Goal: Information Seeking & Learning: Learn about a topic

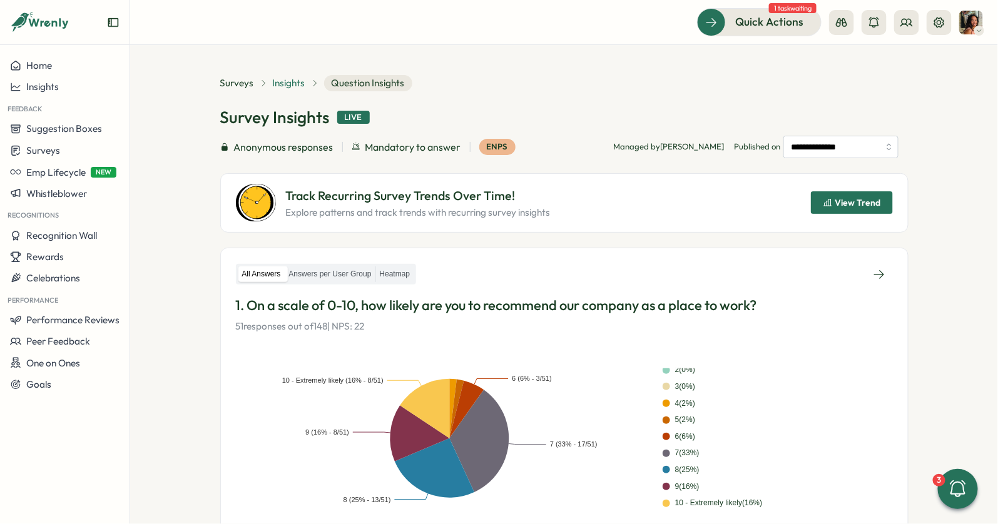
click at [282, 86] on span "Insights" at bounding box center [289, 83] width 33 height 14
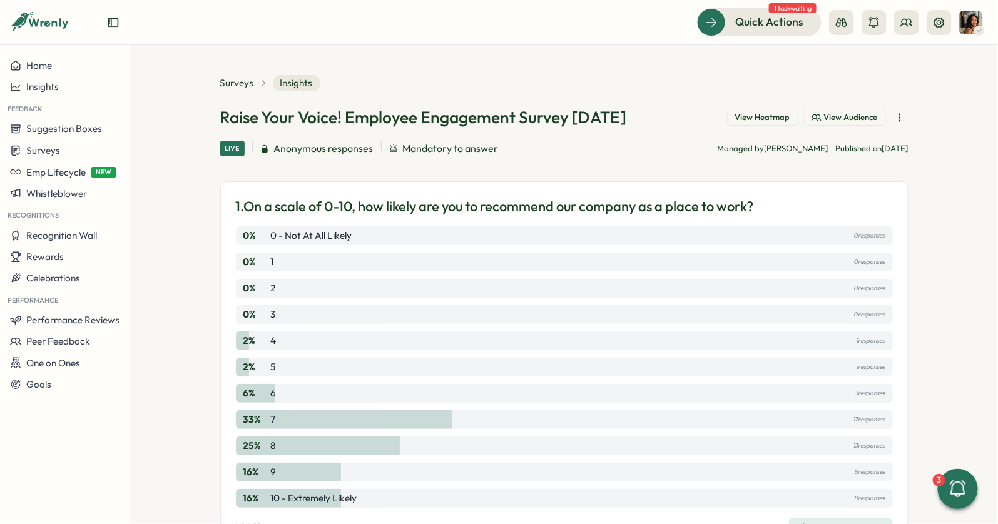
click at [736, 117] on span "View Heatmap" at bounding box center [762, 117] width 55 height 11
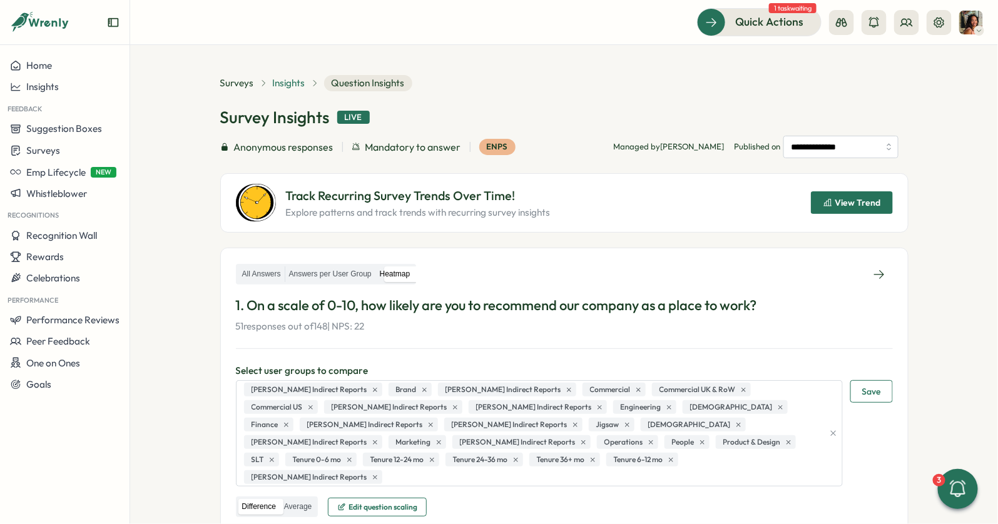
click at [283, 81] on span "Insights" at bounding box center [289, 83] width 33 height 14
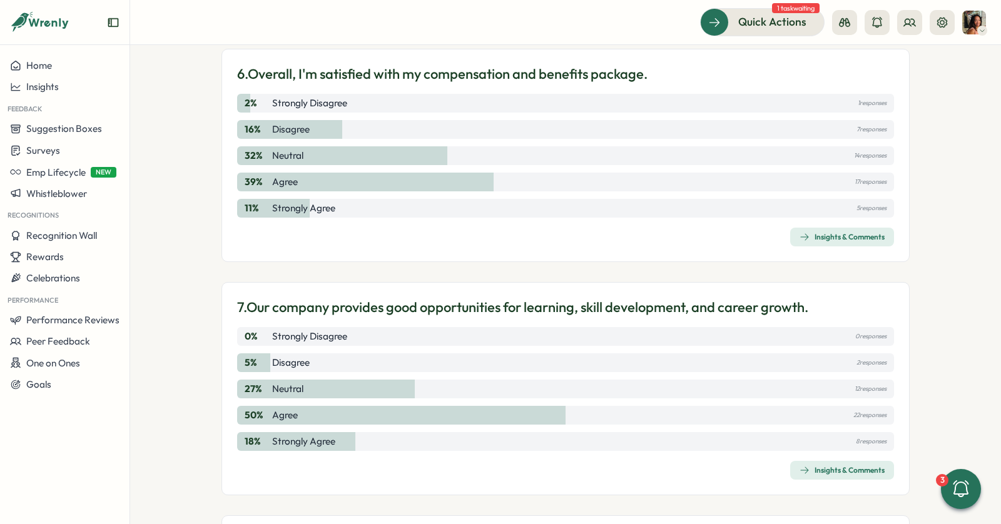
scroll to position [1458, 0]
click at [802, 221] on div "6. Overall, I'm satisfied with my compensation and benefits package. 2 % Strong…" at bounding box center [565, 154] width 688 height 213
click at [802, 227] on button "Insights & Comments" at bounding box center [842, 236] width 104 height 19
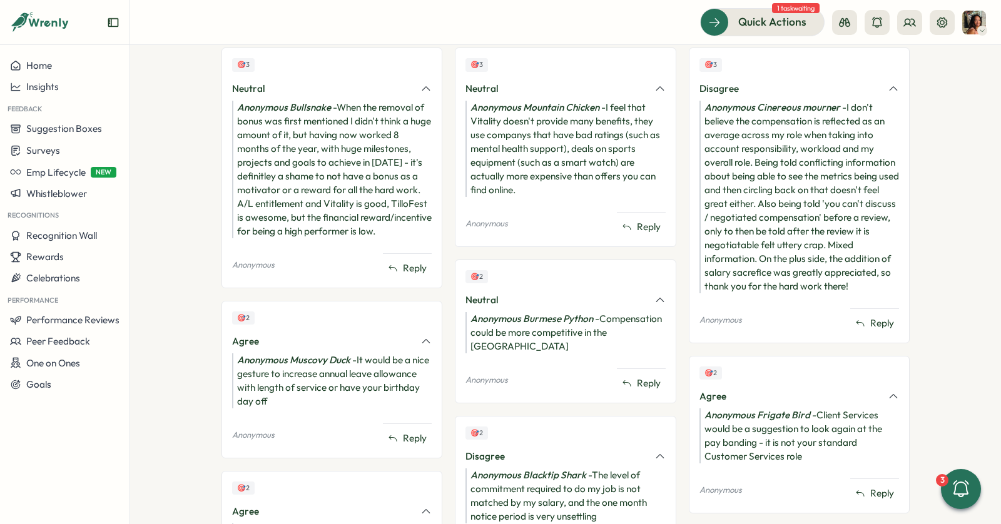
scroll to position [386, 0]
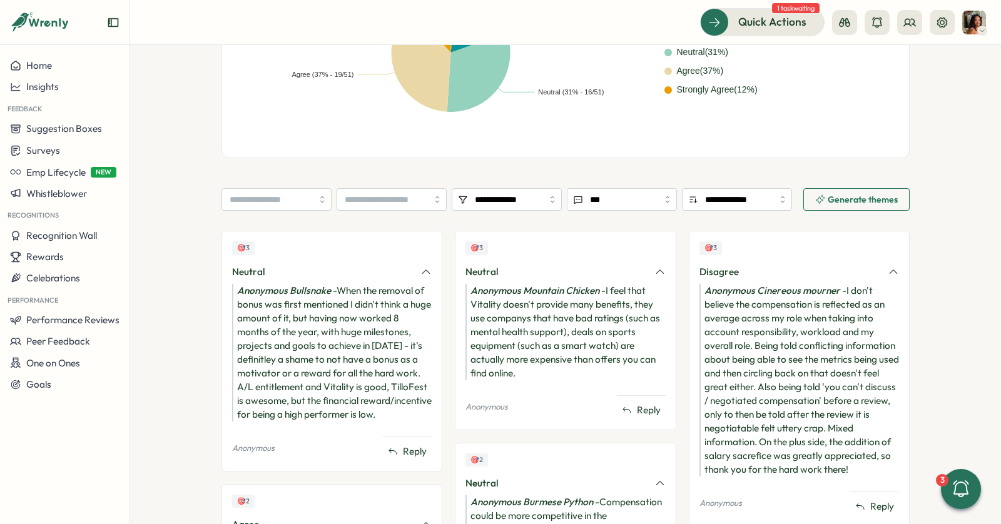
click at [391, 195] on input "search" at bounding box center [392, 199] width 110 height 23
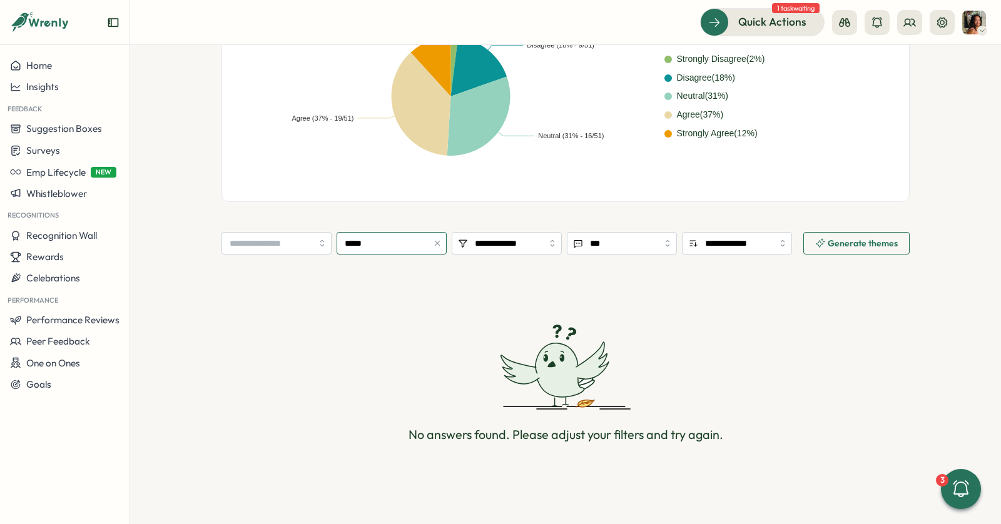
scroll to position [342, 0]
click at [395, 241] on input "*****" at bounding box center [392, 244] width 110 height 23
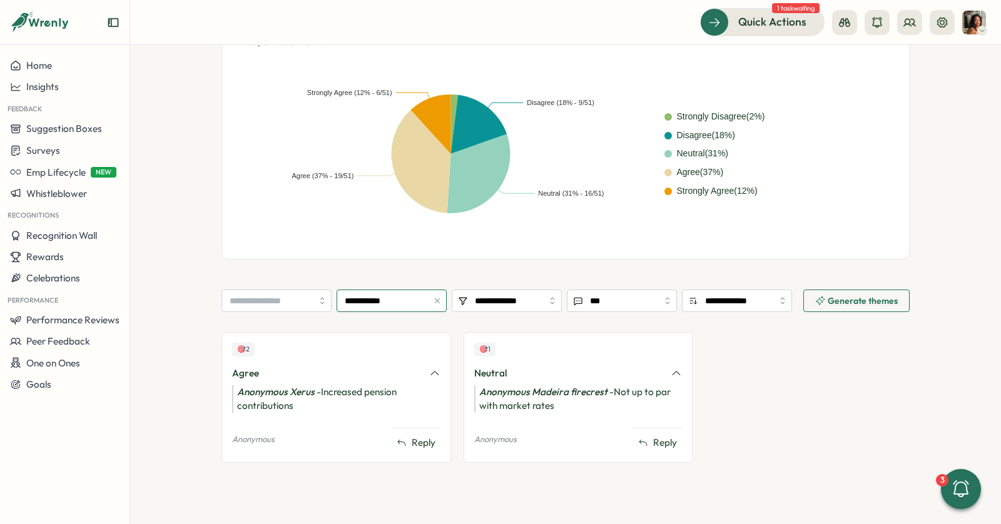
scroll to position [284, 0]
click at [396, 301] on input "**********" at bounding box center [392, 301] width 110 height 23
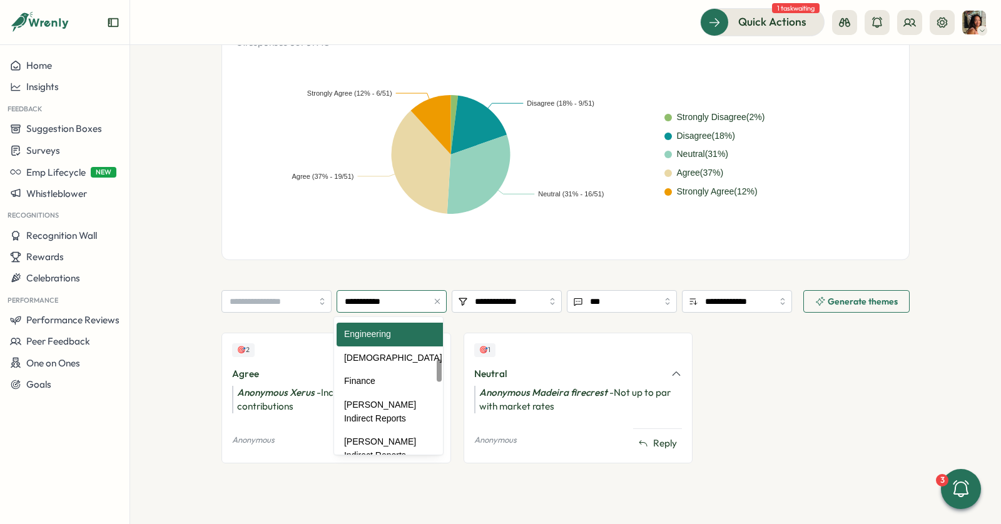
scroll to position [267, 0]
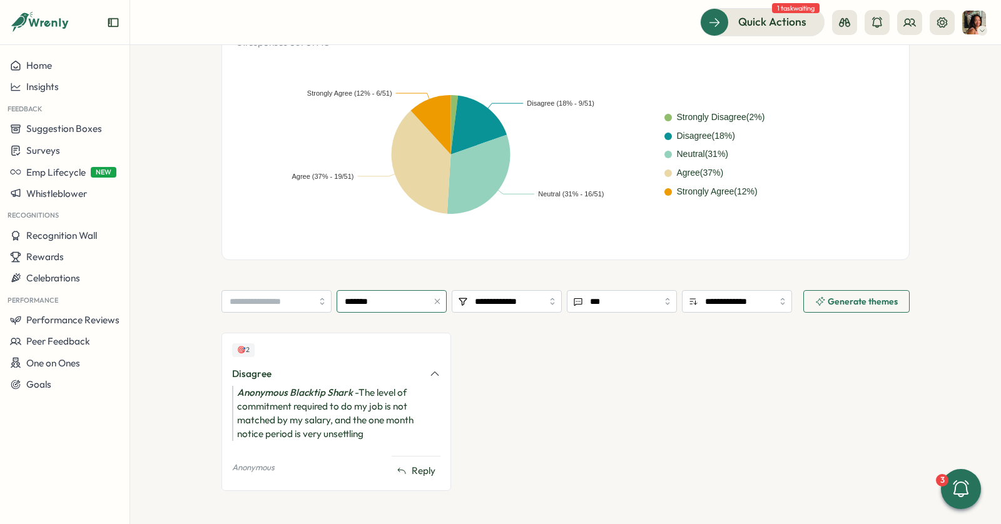
click at [402, 300] on input "*******" at bounding box center [392, 301] width 110 height 23
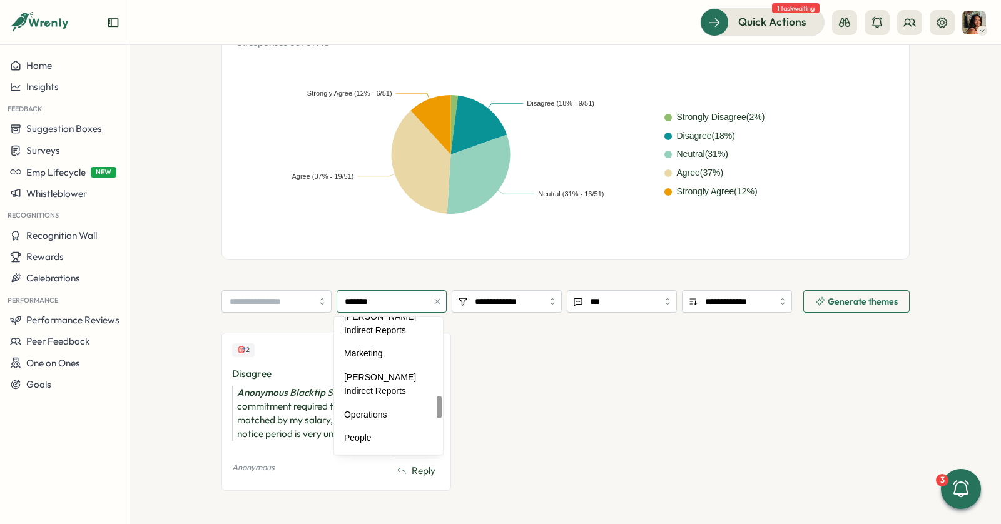
scroll to position [474, 0]
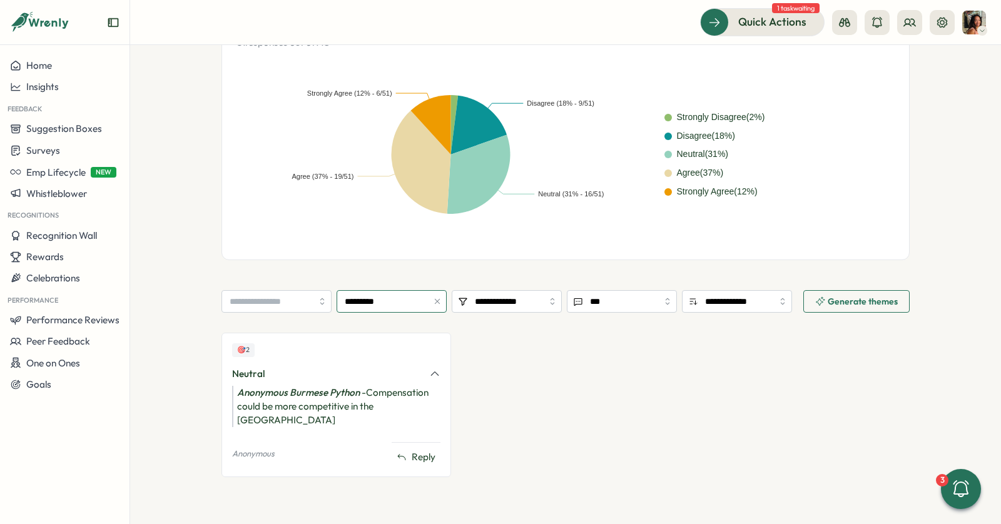
click at [397, 307] on input "*********" at bounding box center [392, 301] width 110 height 23
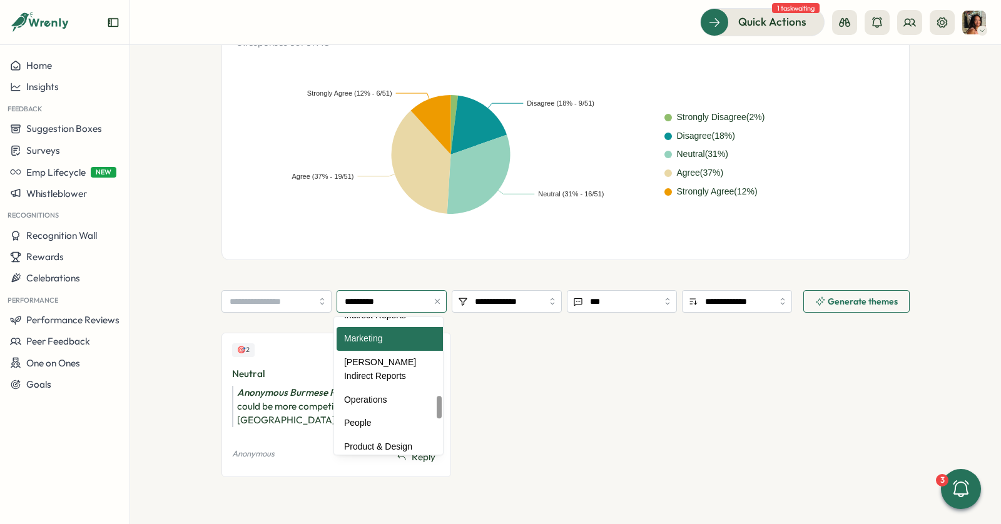
scroll to position [489, 0]
click at [563, 340] on div "🎯 2 Neutral Anonymous Burmese Python - Compensation could be more competitive i…" at bounding box center [565, 411] width 688 height 156
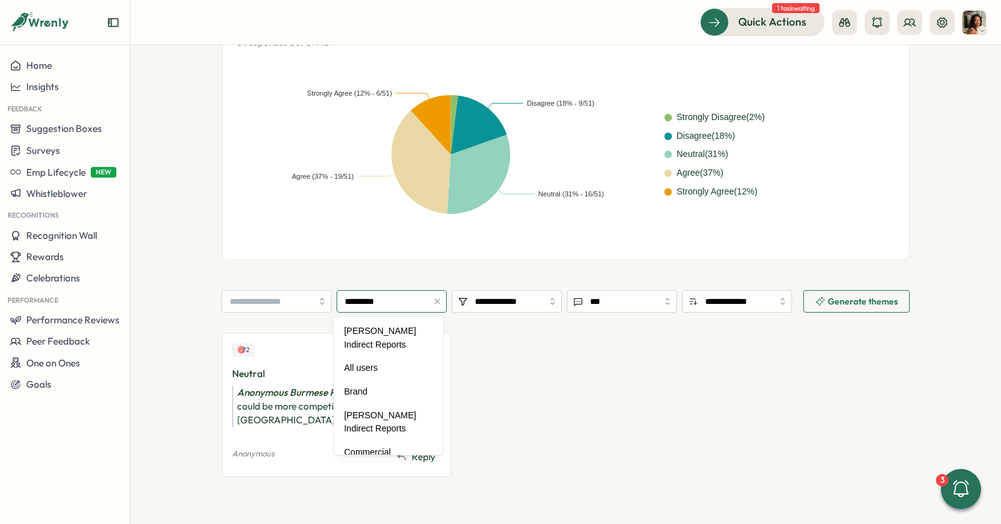
click at [381, 298] on input "*********" at bounding box center [392, 301] width 110 height 23
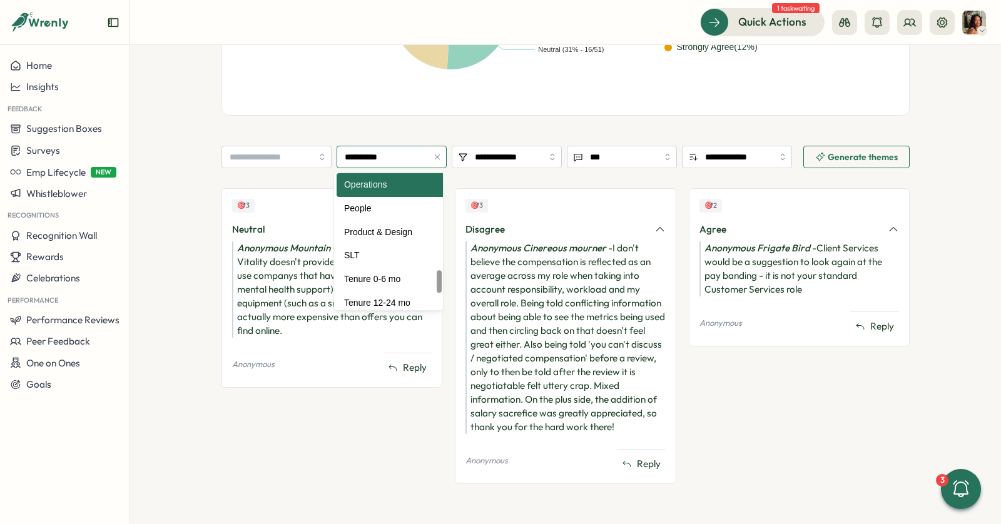
scroll to position [605, 0]
type input "******"
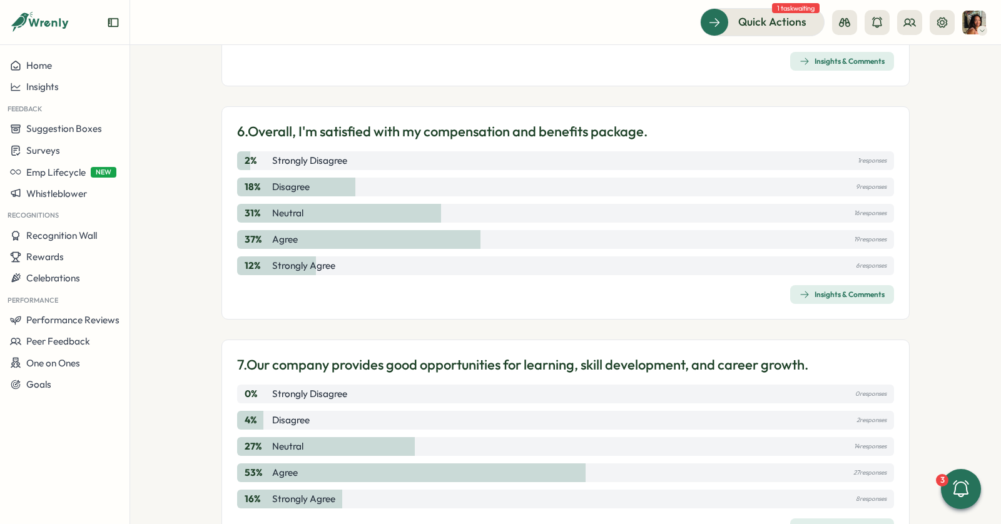
scroll to position [1403, 0]
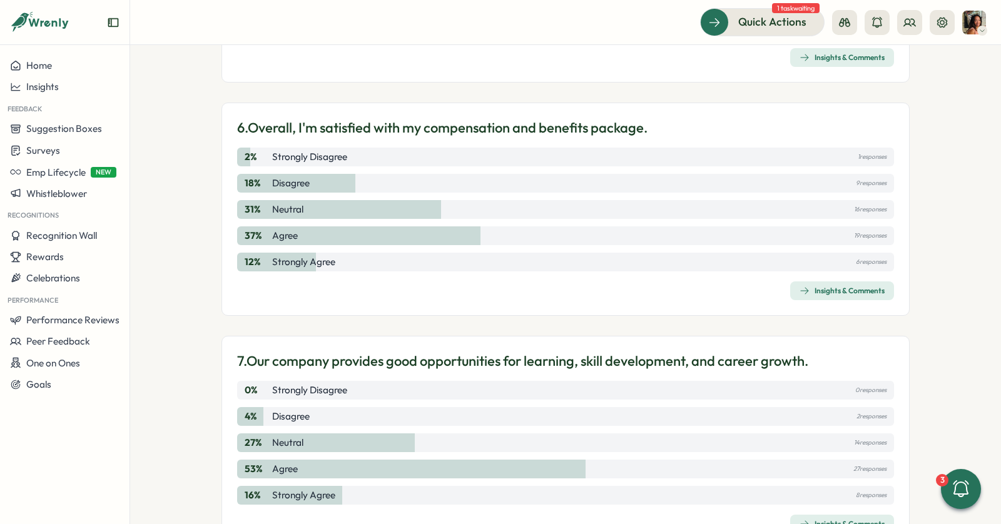
click at [824, 286] on div "Insights & Comments" at bounding box center [842, 291] width 85 height 10
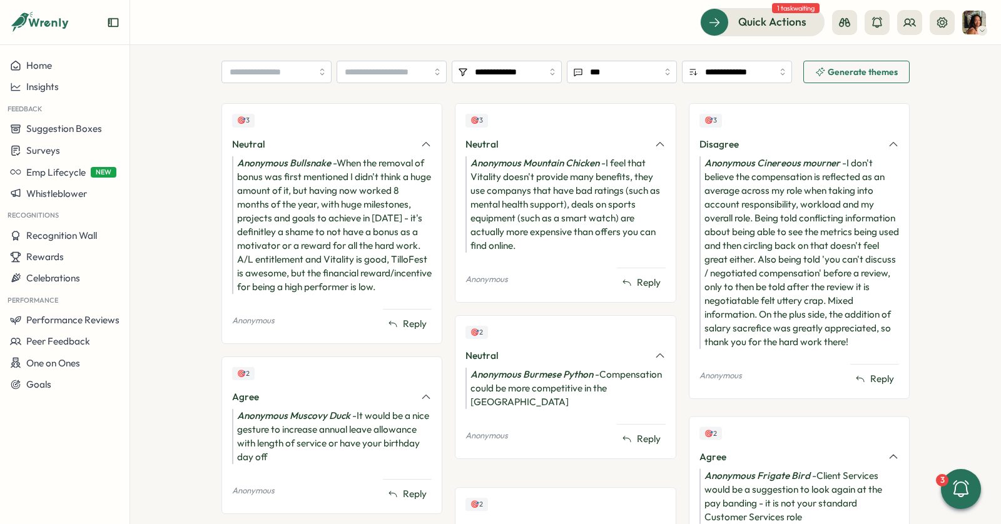
scroll to position [463, 0]
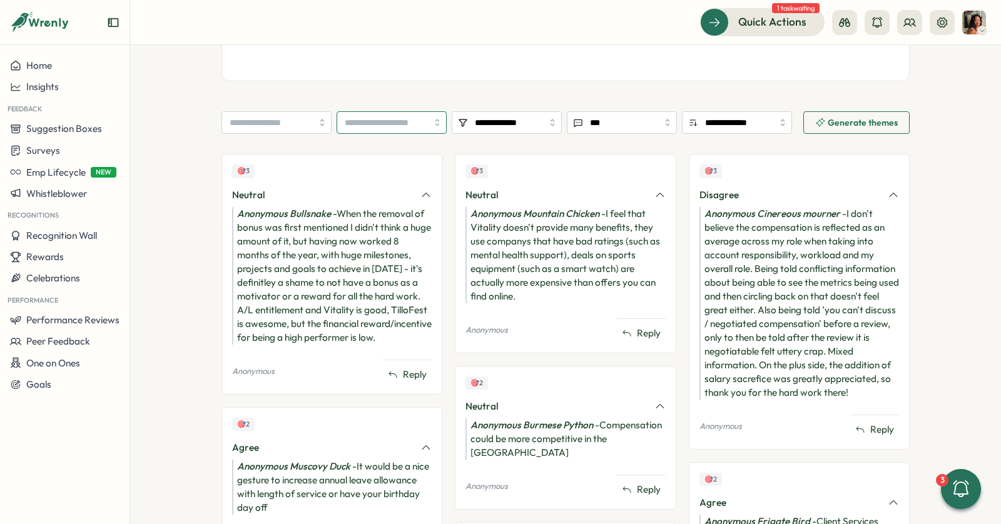
click at [372, 114] on input "search" at bounding box center [392, 122] width 110 height 23
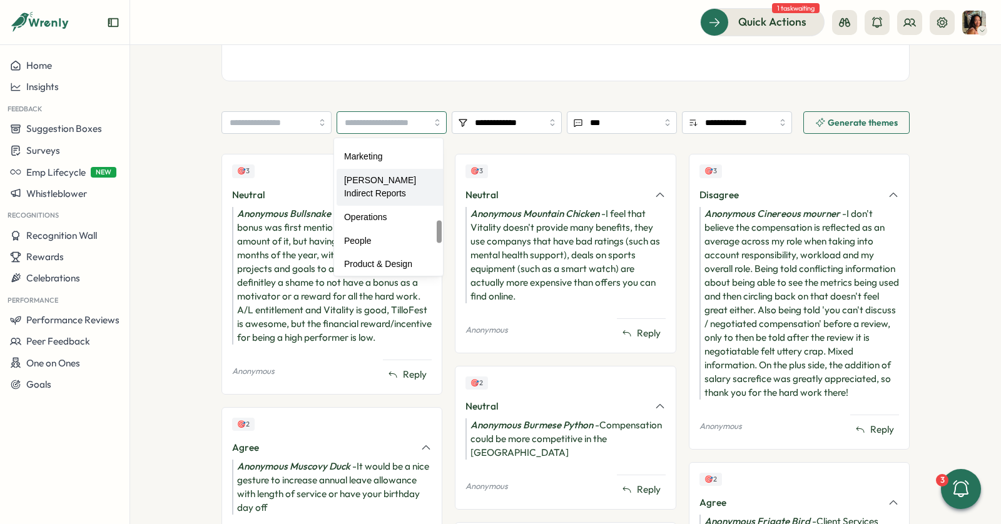
scroll to position [509, 0]
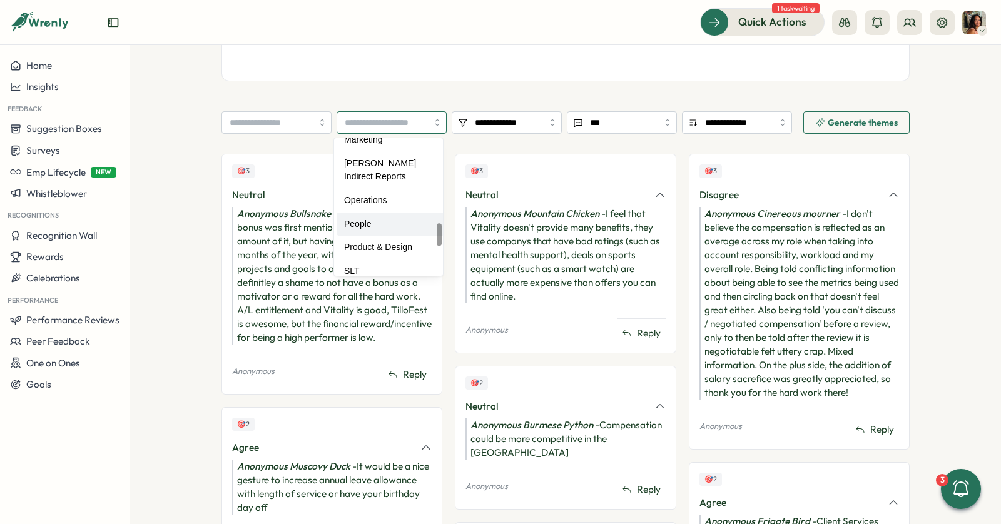
type input "******"
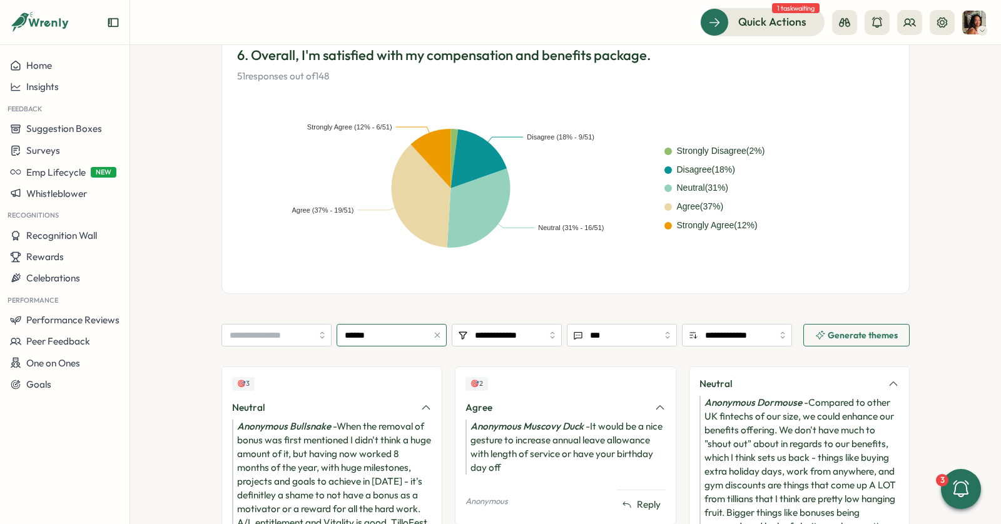
scroll to position [0, 0]
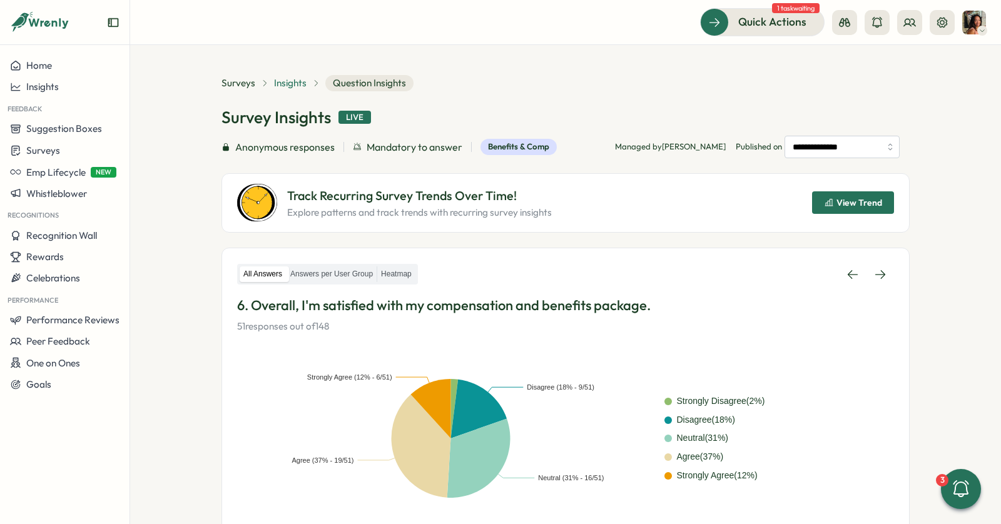
click at [291, 80] on span "Insights" at bounding box center [290, 83] width 33 height 14
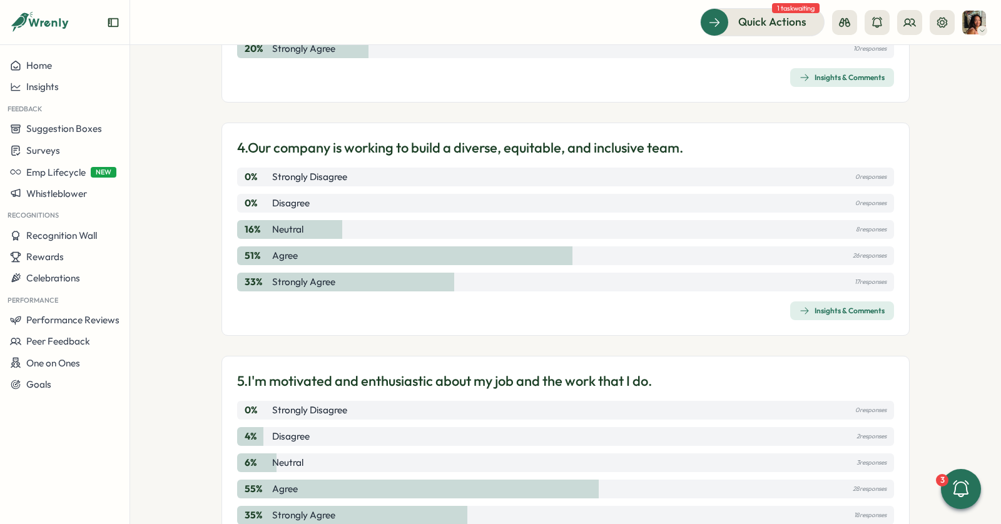
scroll to position [1004, 0]
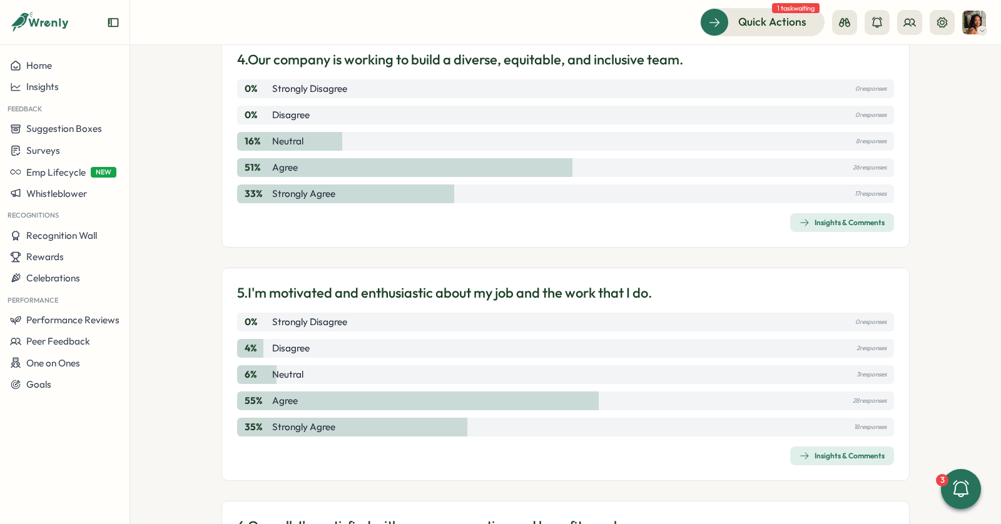
click at [842, 218] on div "Insights & Comments" at bounding box center [842, 223] width 85 height 10
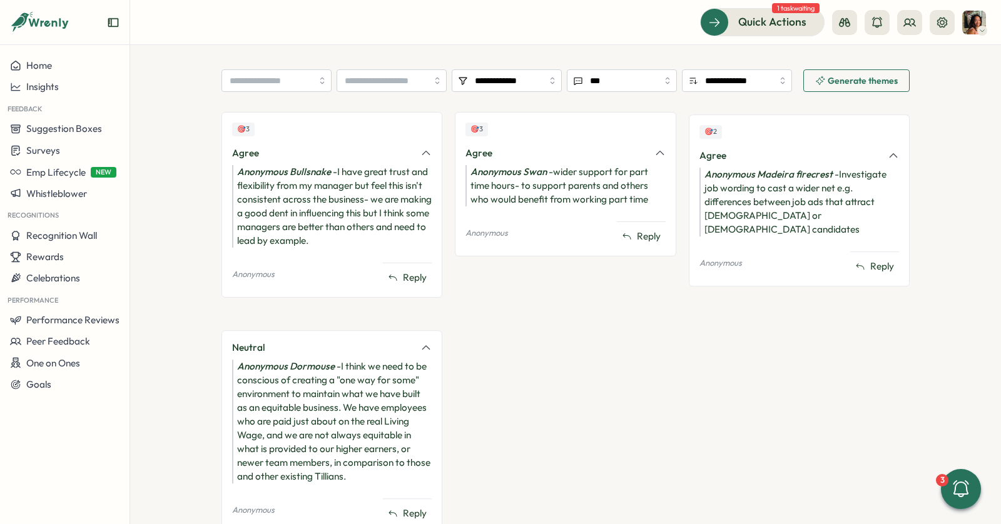
scroll to position [533, 0]
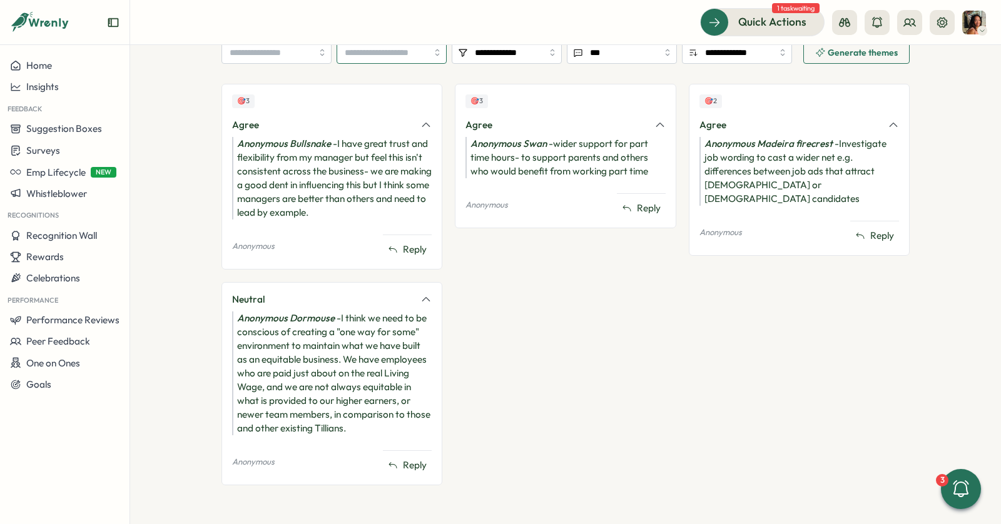
click at [372, 50] on input "search" at bounding box center [392, 52] width 110 height 23
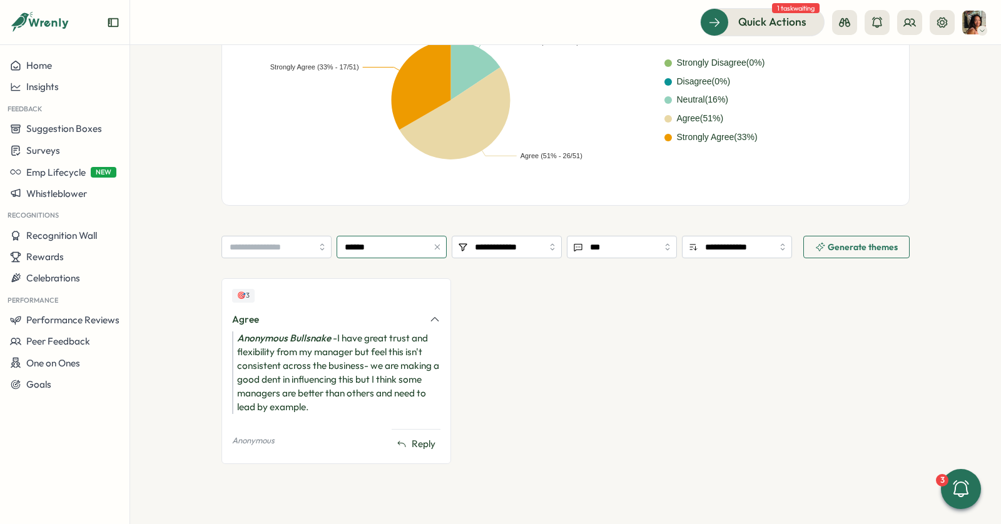
scroll to position [337, 0]
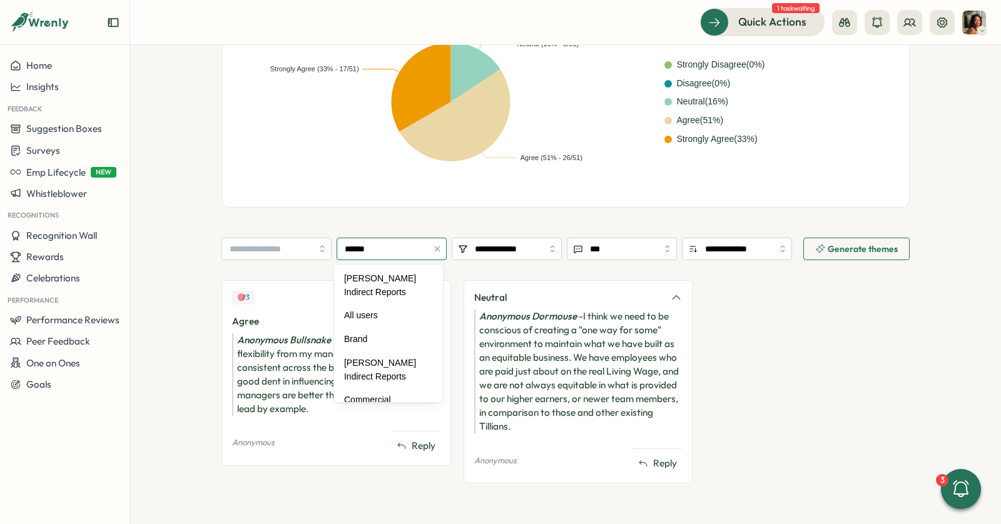
click at [362, 252] on input "******" at bounding box center [392, 249] width 110 height 23
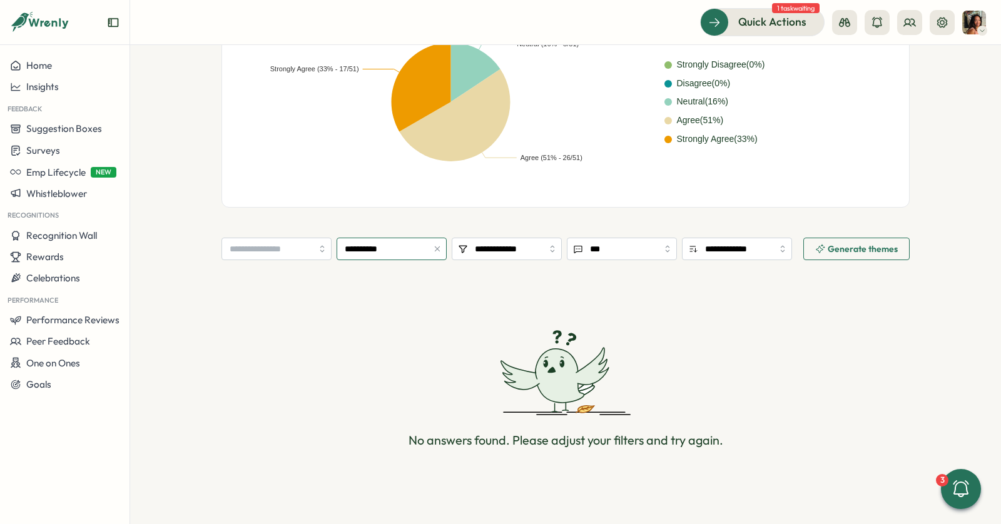
click at [386, 255] on input "**********" at bounding box center [392, 249] width 110 height 23
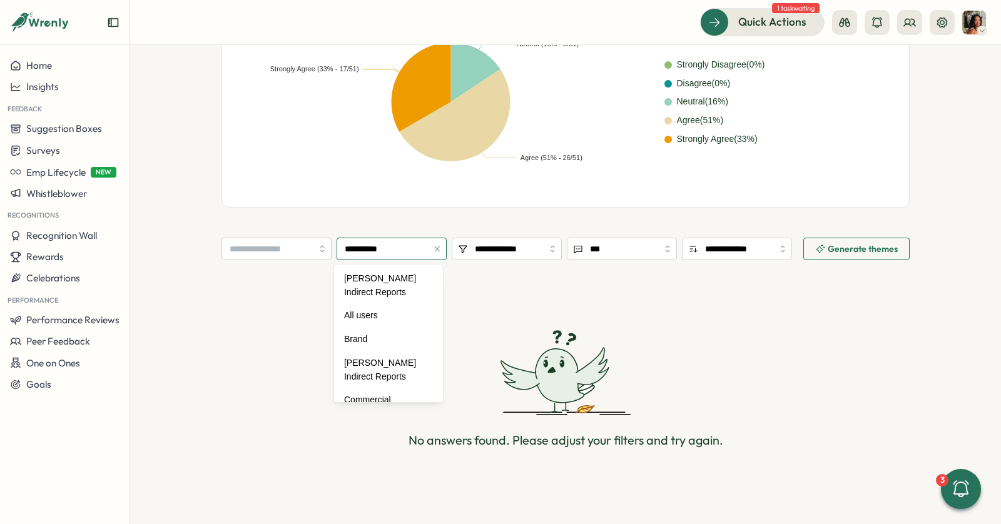
scroll to position [462, 0]
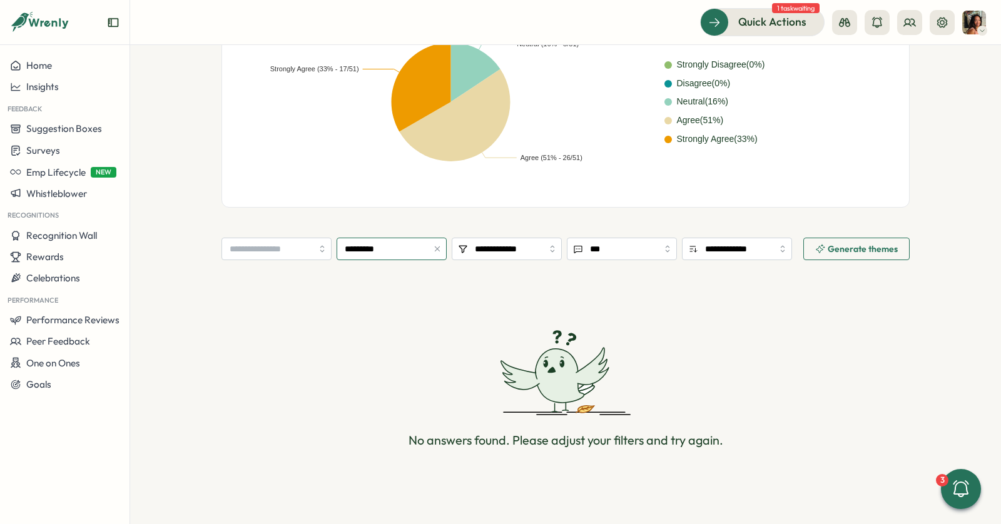
click at [385, 258] on input "*********" at bounding box center [392, 249] width 110 height 23
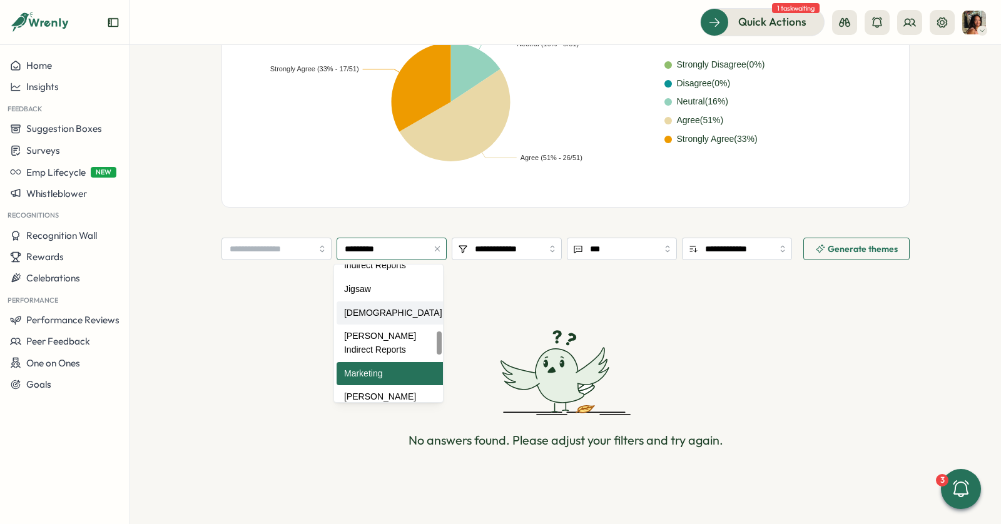
scroll to position [0, 0]
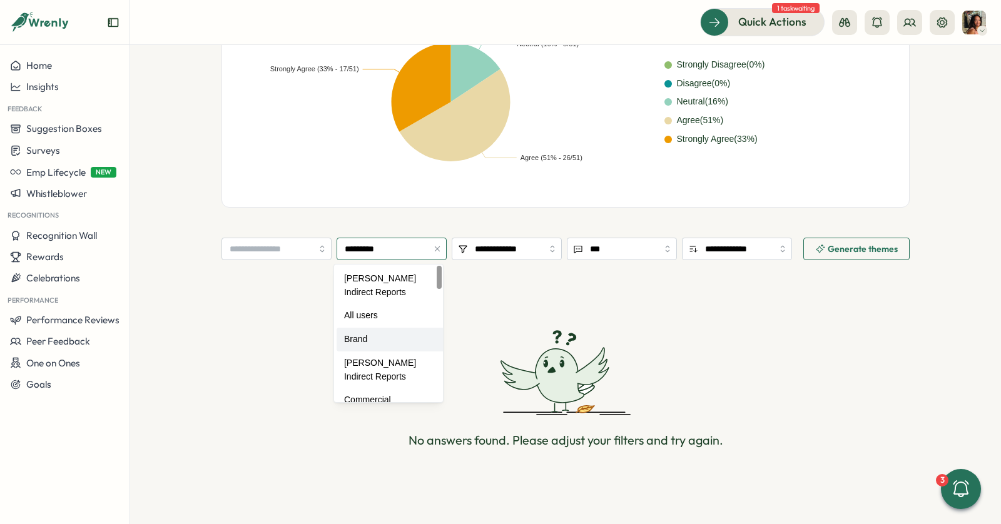
type input "*********"
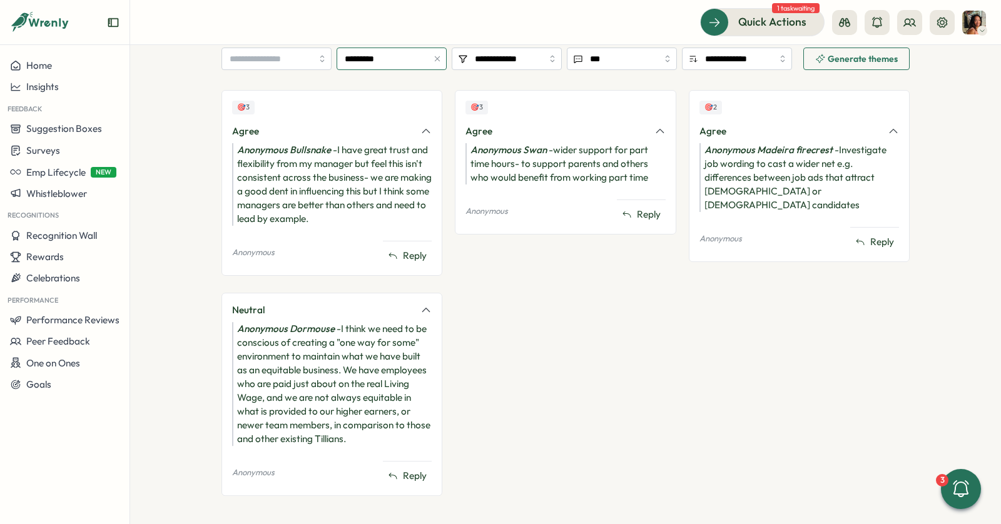
scroll to position [529, 0]
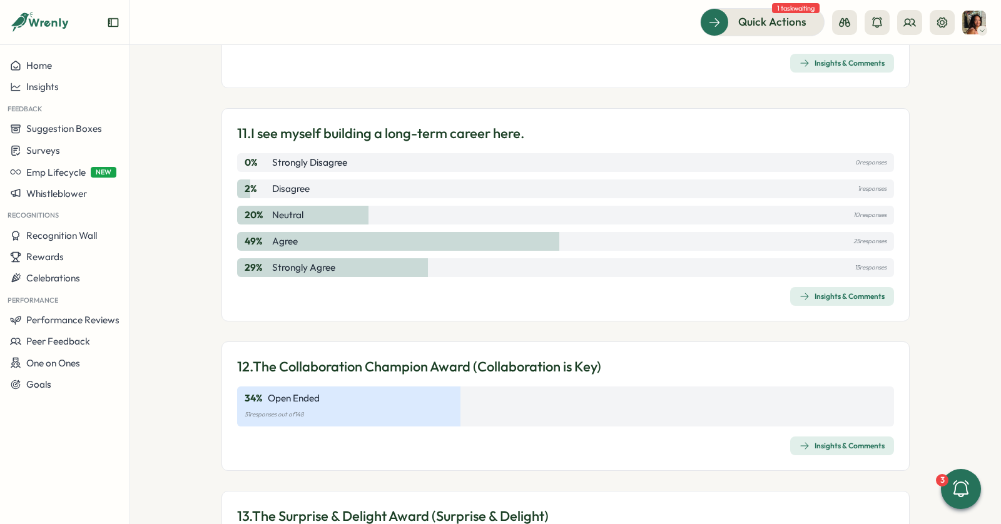
scroll to position [2733, 0]
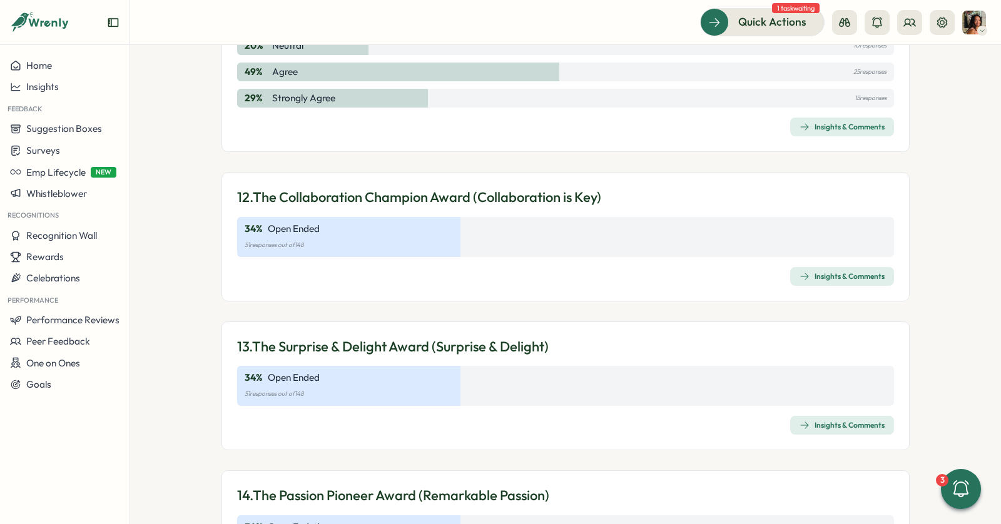
click at [804, 272] on icon "button" at bounding box center [805, 277] width 10 height 10
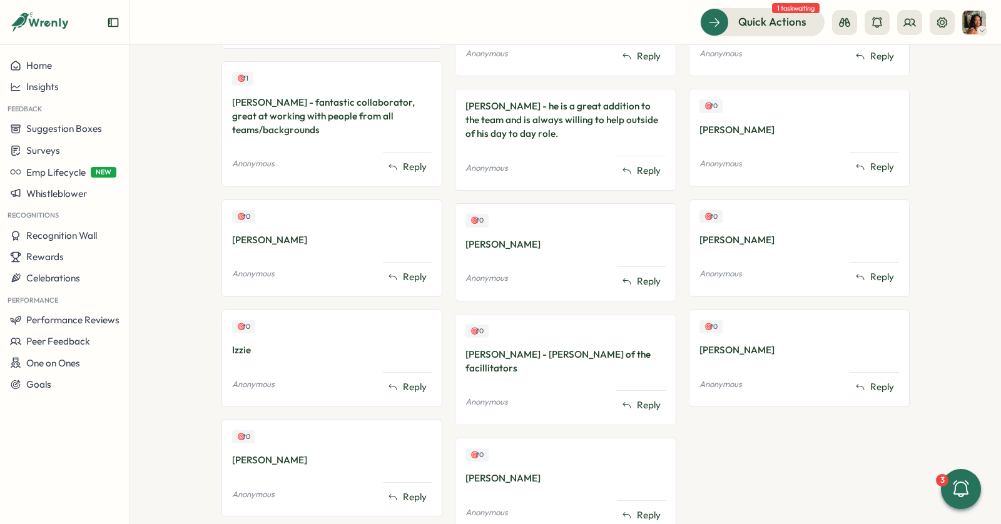
scroll to position [674, 0]
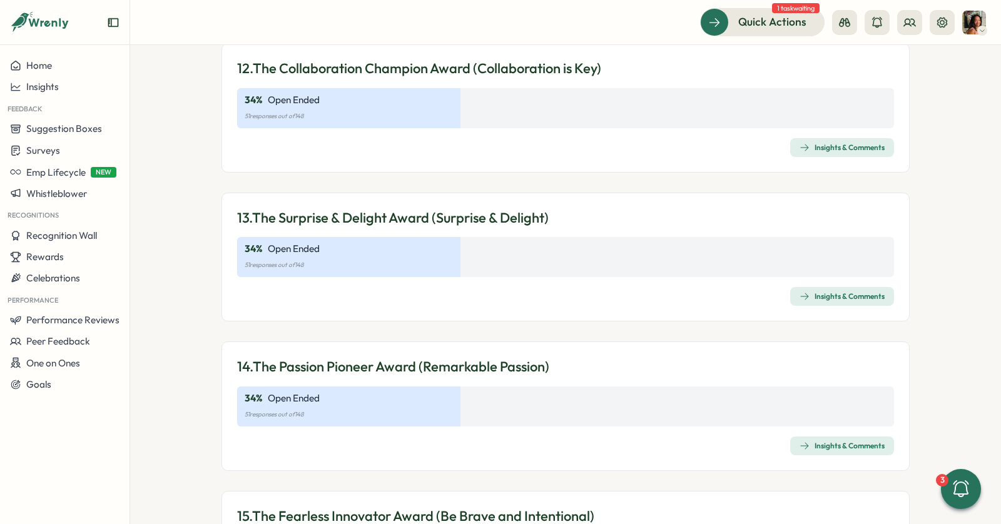
scroll to position [2849, 0]
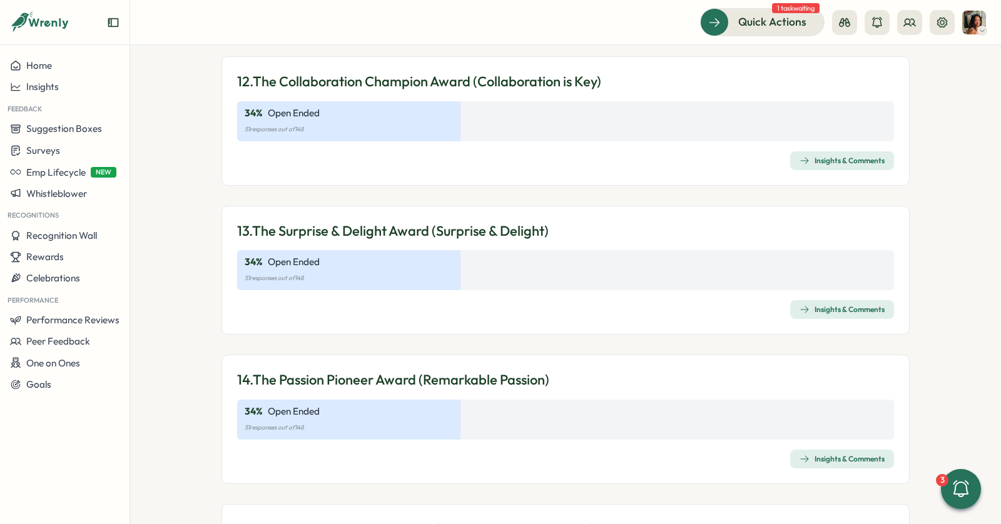
click at [848, 301] on span "Insights & Comments" at bounding box center [842, 310] width 85 height 18
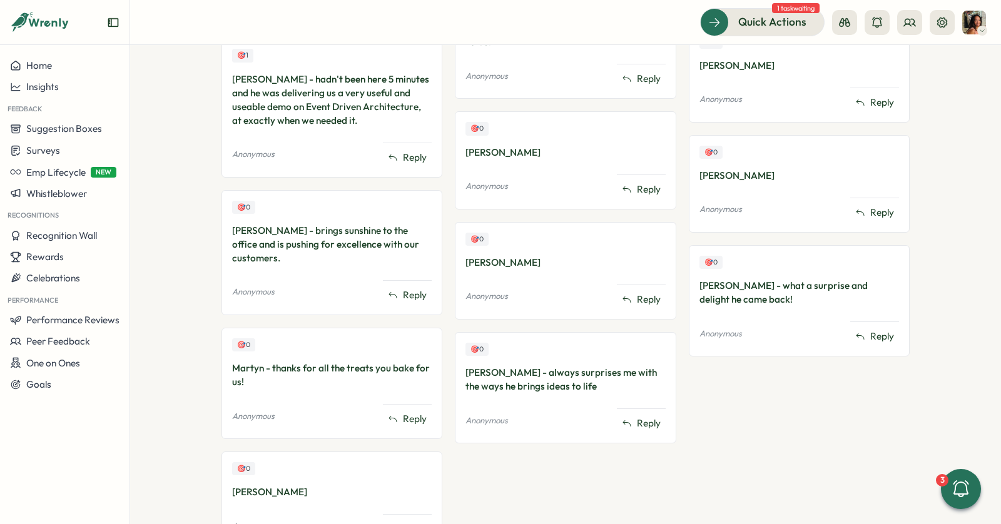
scroll to position [548, 0]
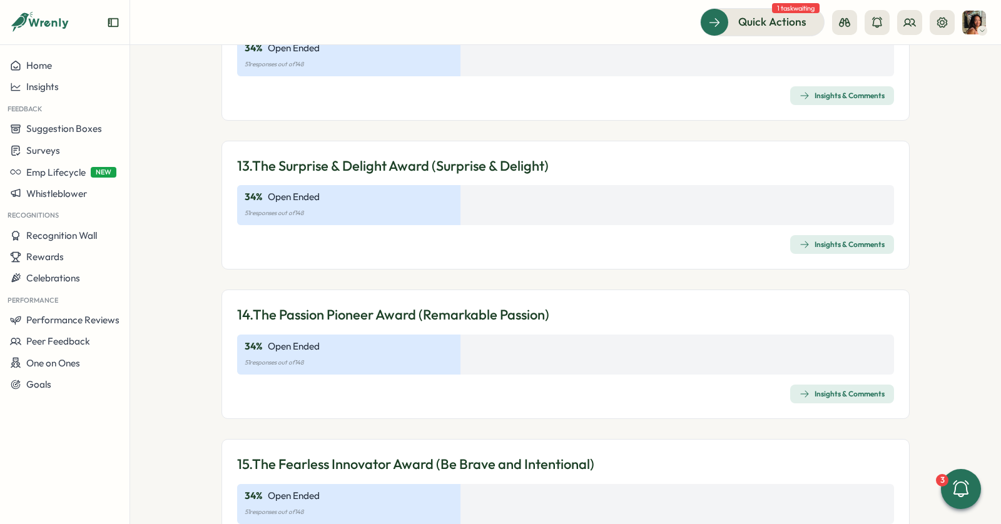
scroll to position [3127, 0]
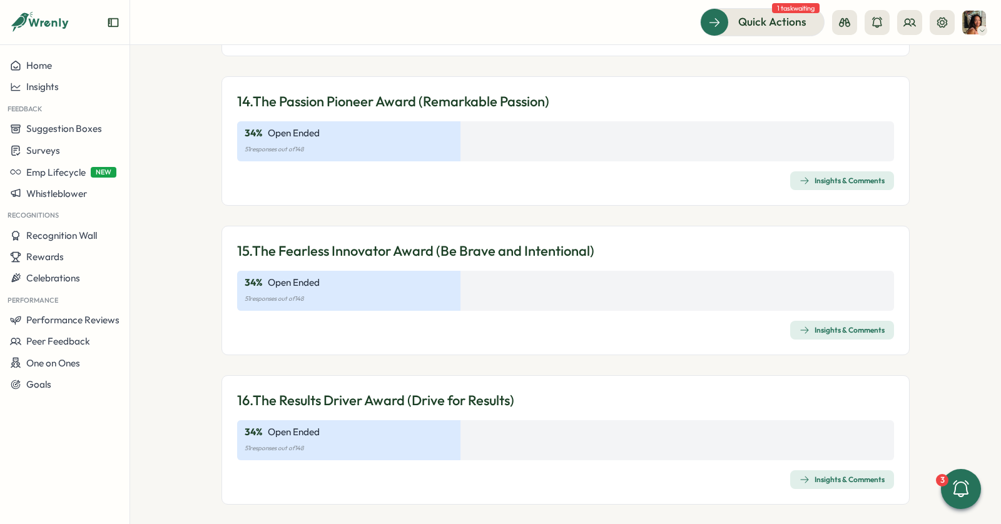
click at [861, 176] on div "Insights & Comments" at bounding box center [842, 181] width 85 height 10
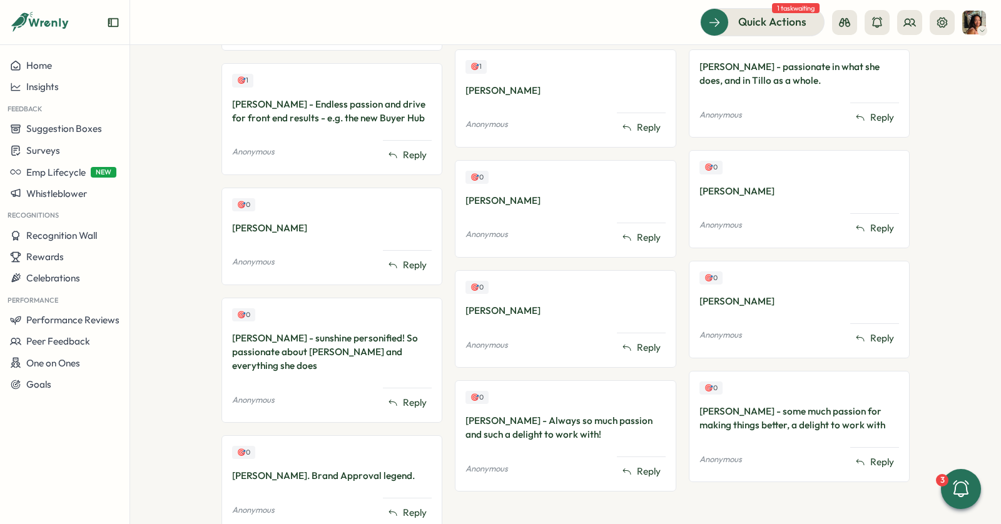
scroll to position [564, 0]
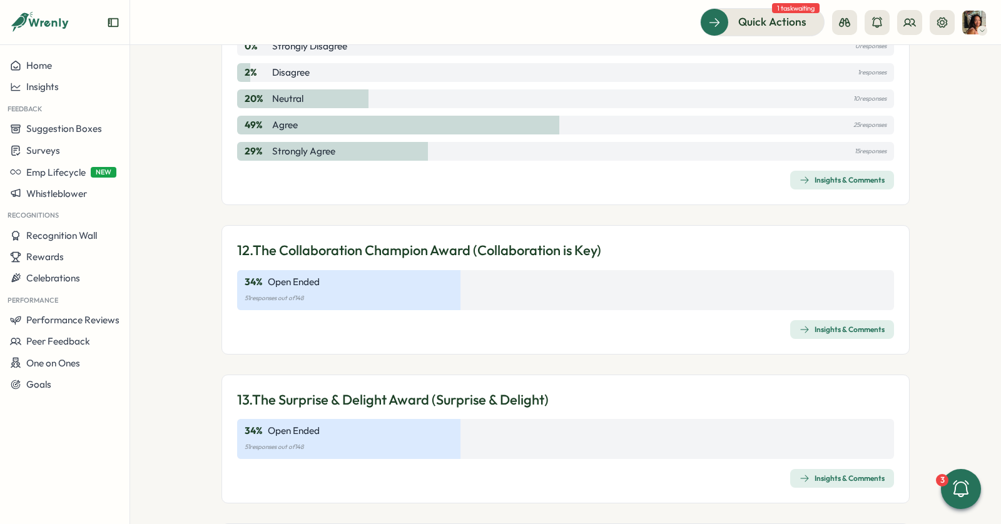
scroll to position [3127, 0]
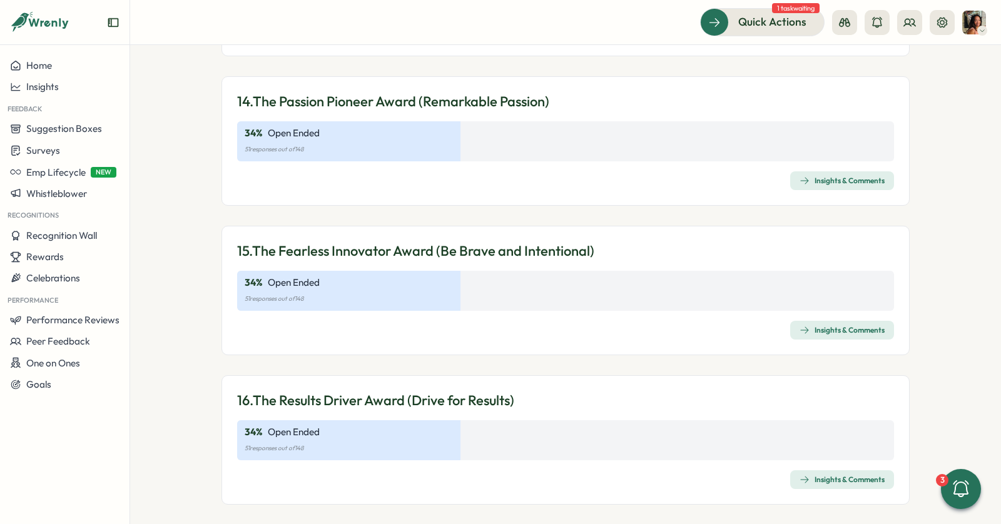
click at [810, 325] on div "Insights & Comments" at bounding box center [842, 330] width 85 height 10
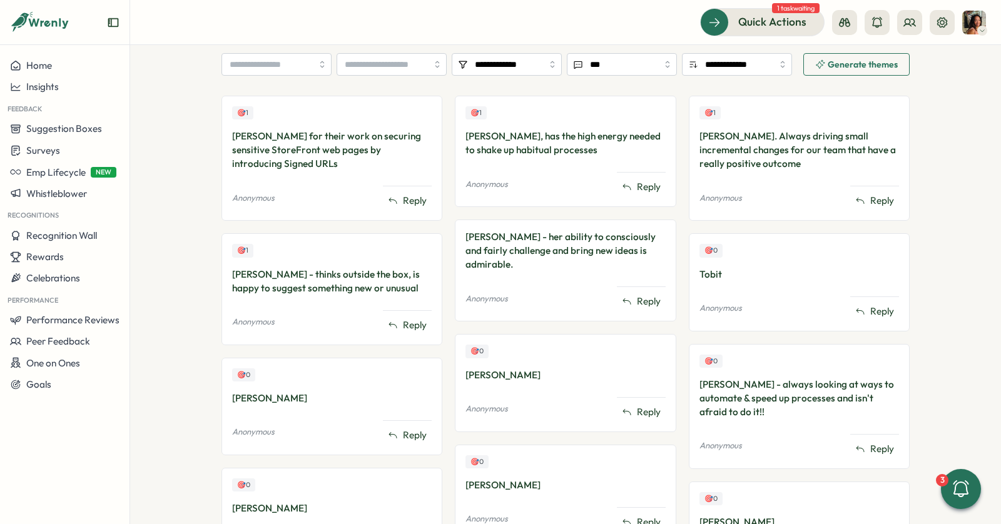
scroll to position [315, 0]
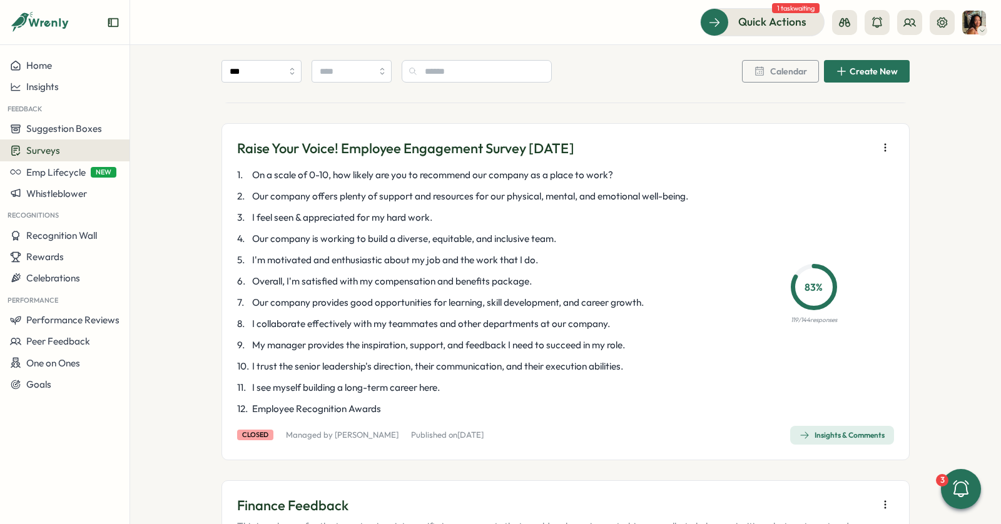
scroll to position [720, 0]
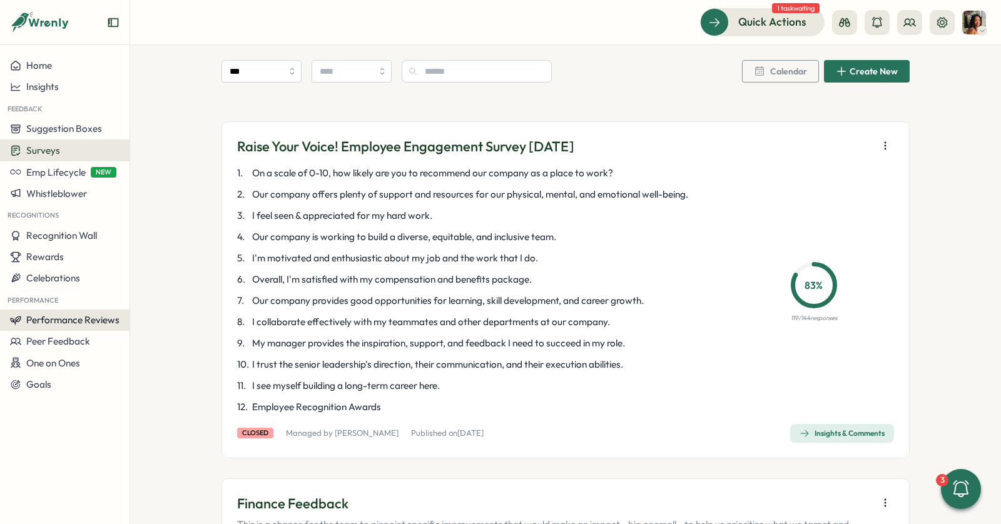
click at [58, 316] on span "Performance Reviews" at bounding box center [72, 320] width 93 height 12
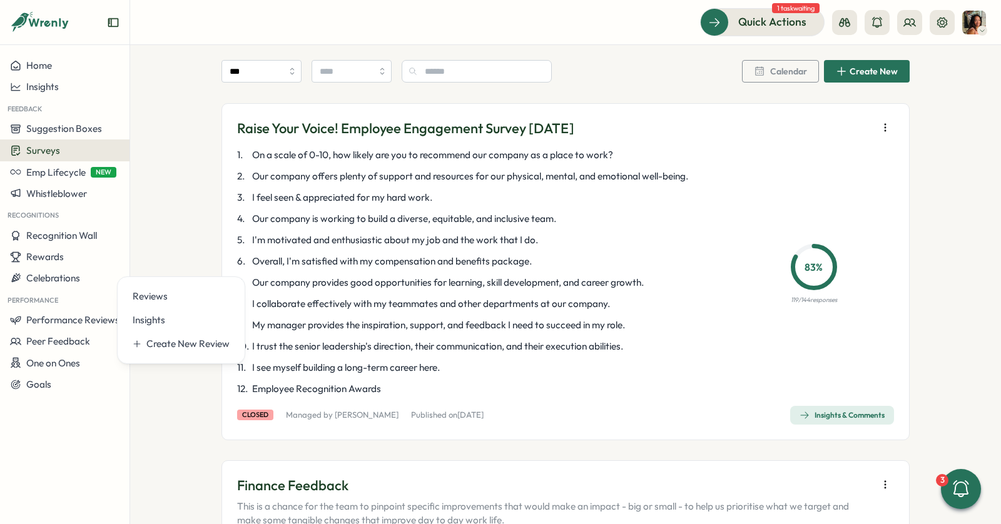
scroll to position [740, 0]
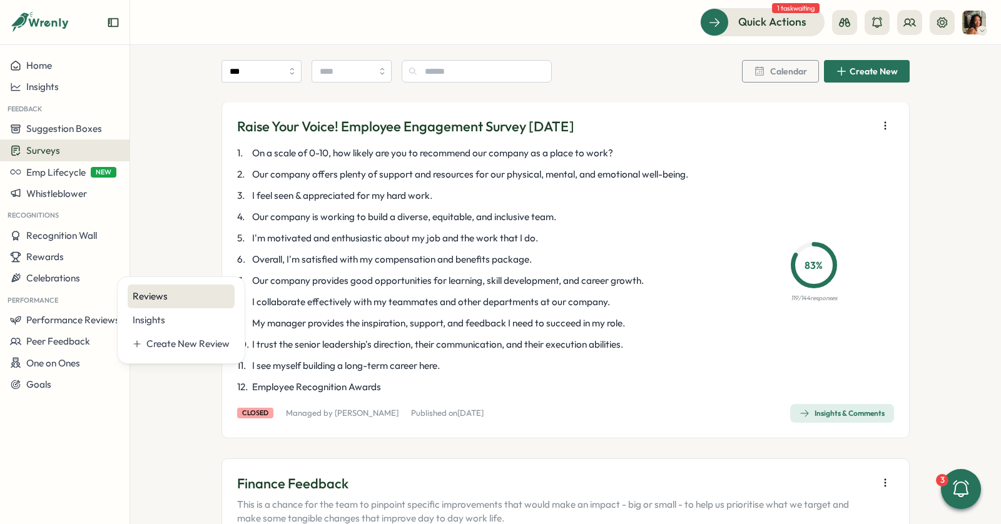
click at [186, 291] on div "Reviews" at bounding box center [181, 297] width 97 height 14
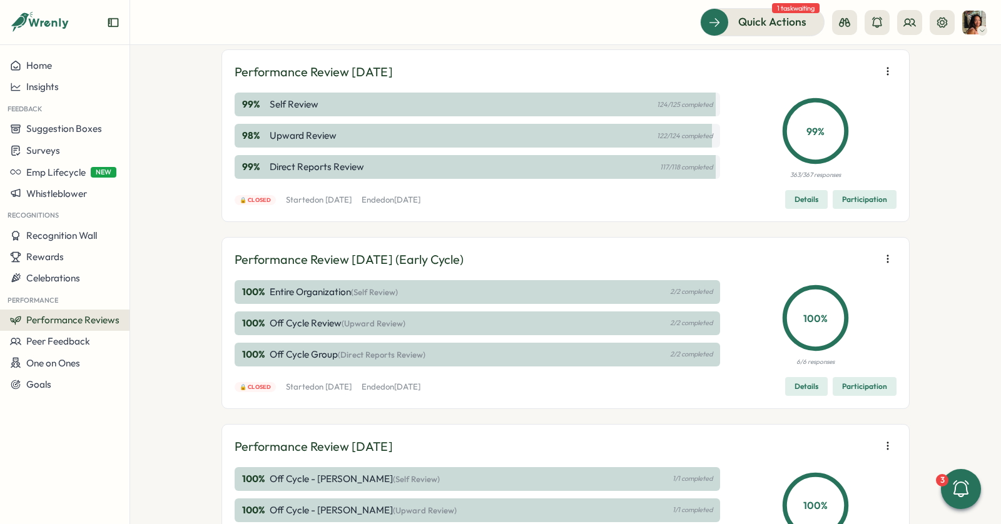
scroll to position [252, 0]
